Goal: Information Seeking & Learning: Understand process/instructions

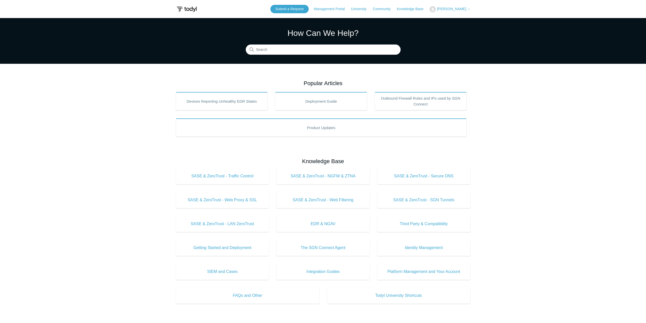
click at [539, 136] on main "Todyl Support Center How Can We Help? Search Popular Articles Devices Reporting…" at bounding box center [323, 228] width 646 height 420
click at [428, 100] on link "Outbound Firewall Rules and IPs used by SGN Connect" at bounding box center [421, 101] width 92 height 18
click at [439, 82] on h2 "Popular Articles" at bounding box center [323, 83] width 295 height 8
click at [317, 50] on input "Search" at bounding box center [323, 50] width 155 height 10
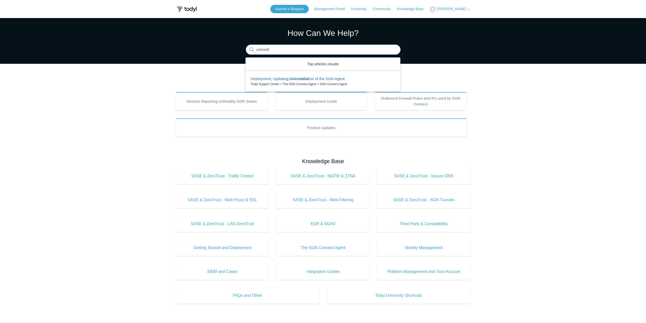
type input "uninstall"
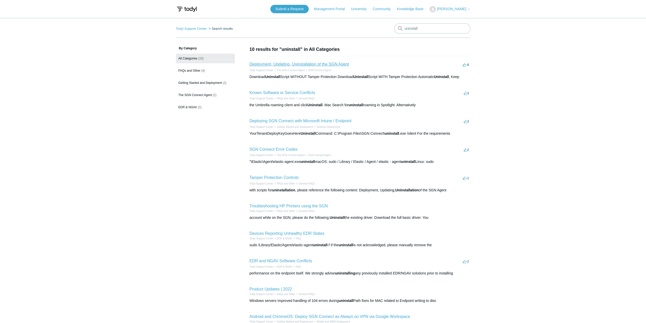
click at [329, 64] on link "Deployment, Updating, Uninstallation of the SGN Agent" at bounding box center [300, 64] width 100 height 4
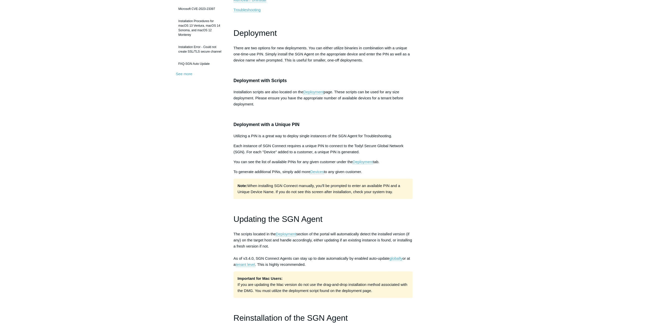
scroll to position [76, 0]
